Goal: Task Accomplishment & Management: Use online tool/utility

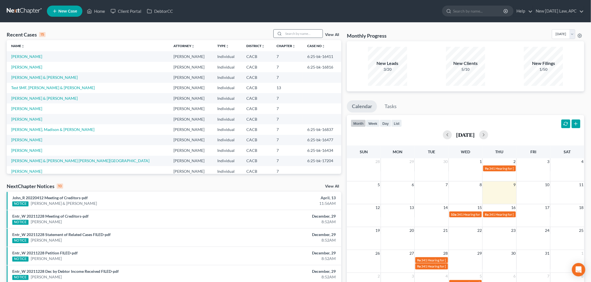
click at [281, 32] on icon at bounding box center [279, 34] width 4 height 4
click at [291, 35] on input "search" at bounding box center [302, 34] width 39 height 8
type input "S"
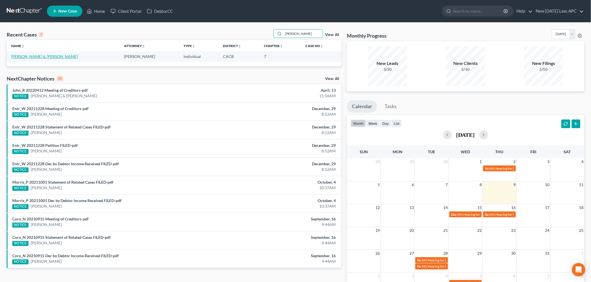
type input "[PERSON_NAME]"
click at [30, 56] on link "[PERSON_NAME] & [PERSON_NAME]" at bounding box center [44, 56] width 66 height 5
select select "6"
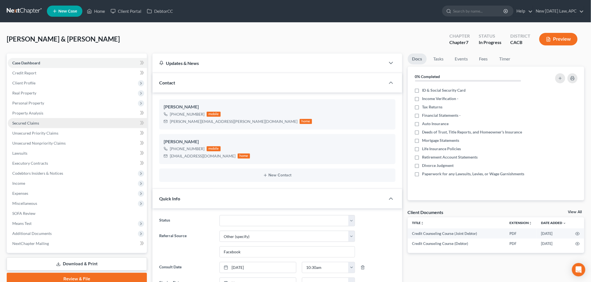
click at [40, 121] on link "Secured Claims" at bounding box center [77, 123] width 139 height 10
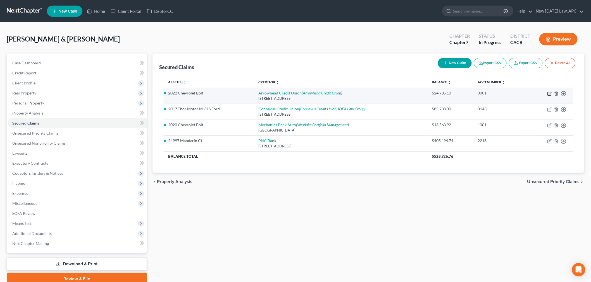
click at [548, 93] on icon "button" at bounding box center [549, 94] width 4 height 4
select select "4"
select select "0"
select select "4"
